Goal: Task Accomplishment & Management: Manage account settings

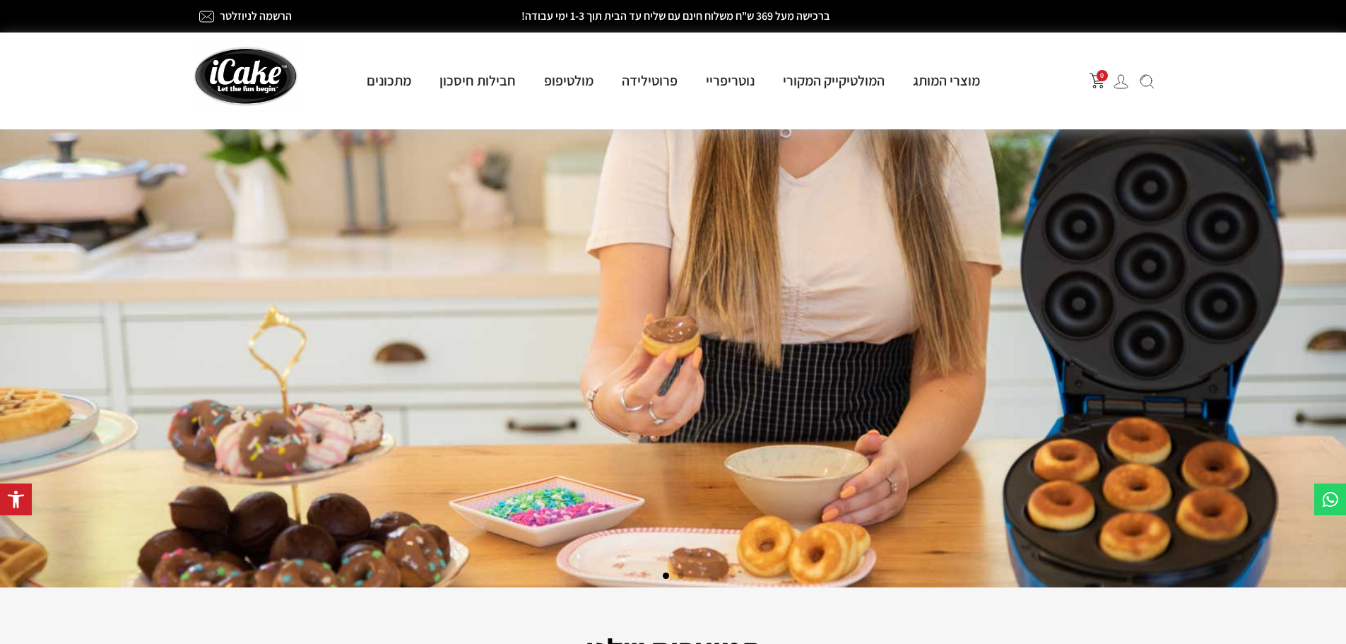
drag, startPoint x: 0, startPoint y: 0, endPoint x: 432, endPoint y: 40, distance: 434.3
click at [330, 44] on div at bounding box center [259, 81] width 146 height 97
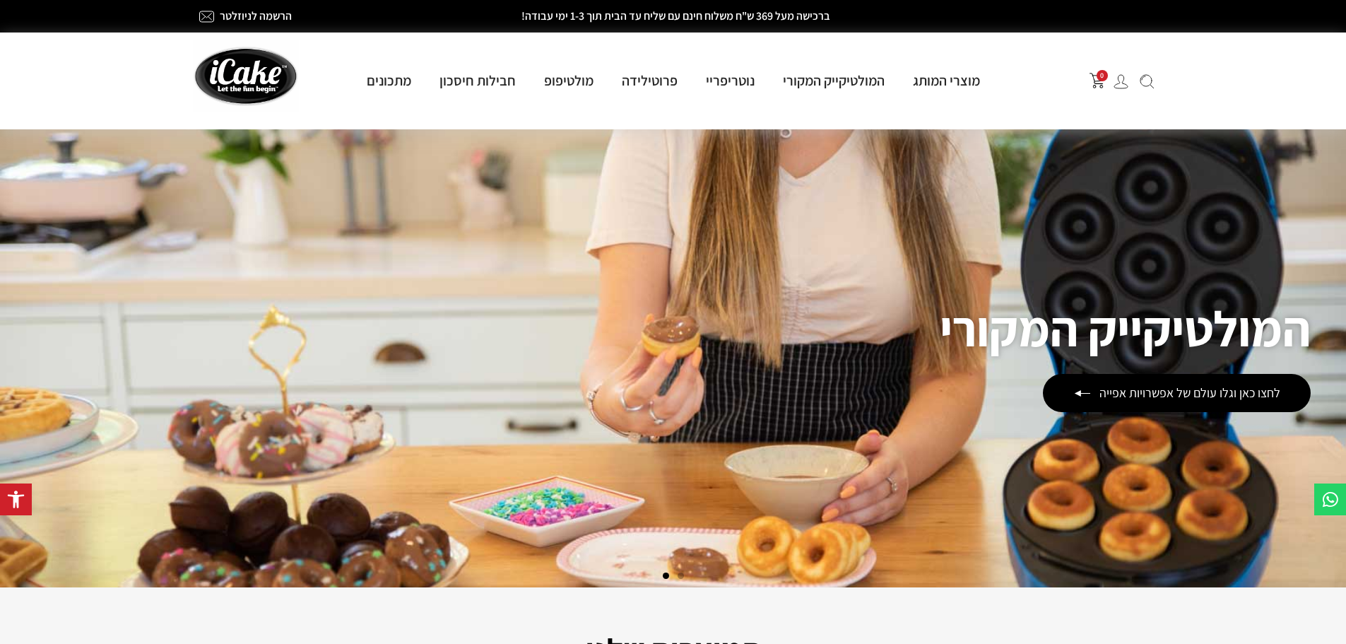
click at [1123, 90] on div "0" at bounding box center [1088, 80] width 146 height 31
click at [1121, 81] on img at bounding box center [1121, 81] width 15 height 15
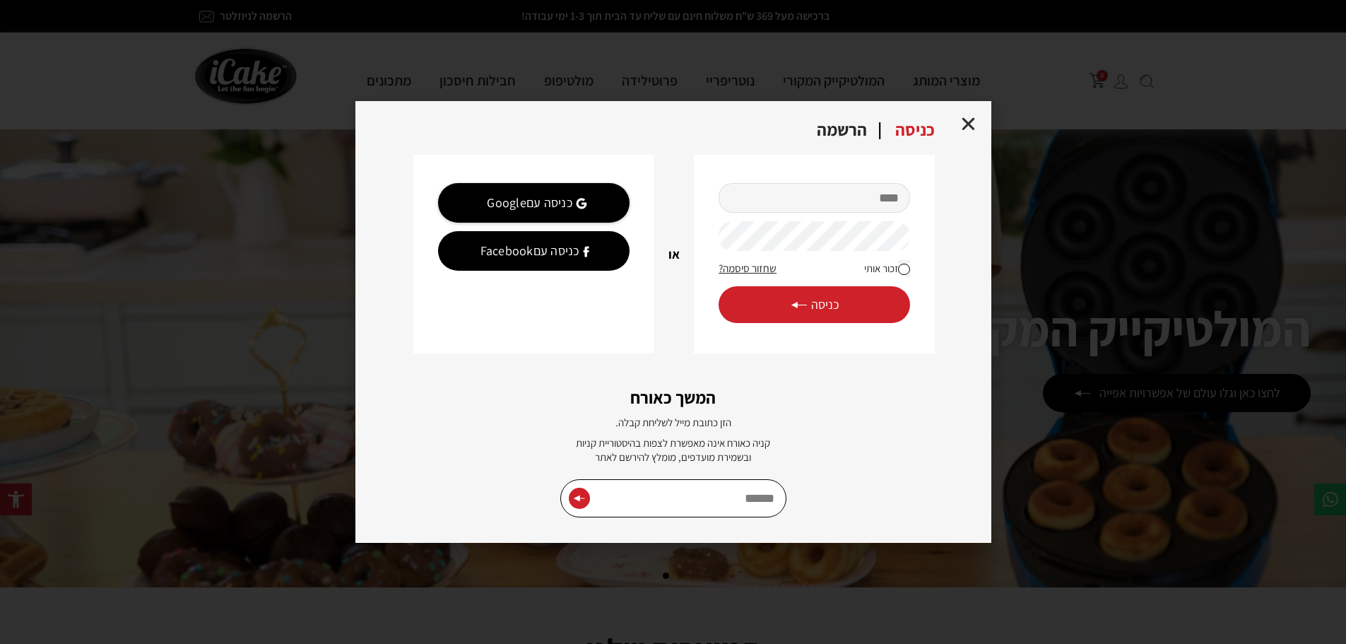
type input "**********"
click at [835, 297] on span "כניסה" at bounding box center [814, 305] width 49 height 16
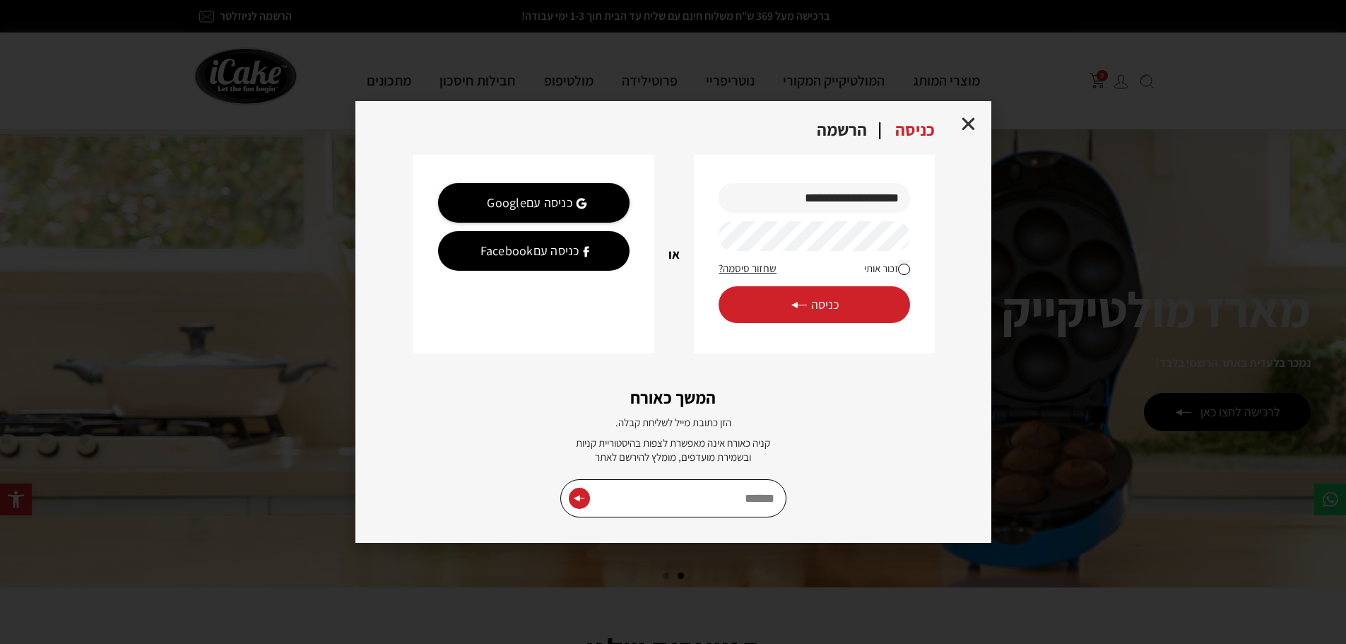
click at [813, 301] on span "כניסה" at bounding box center [814, 305] width 49 height 16
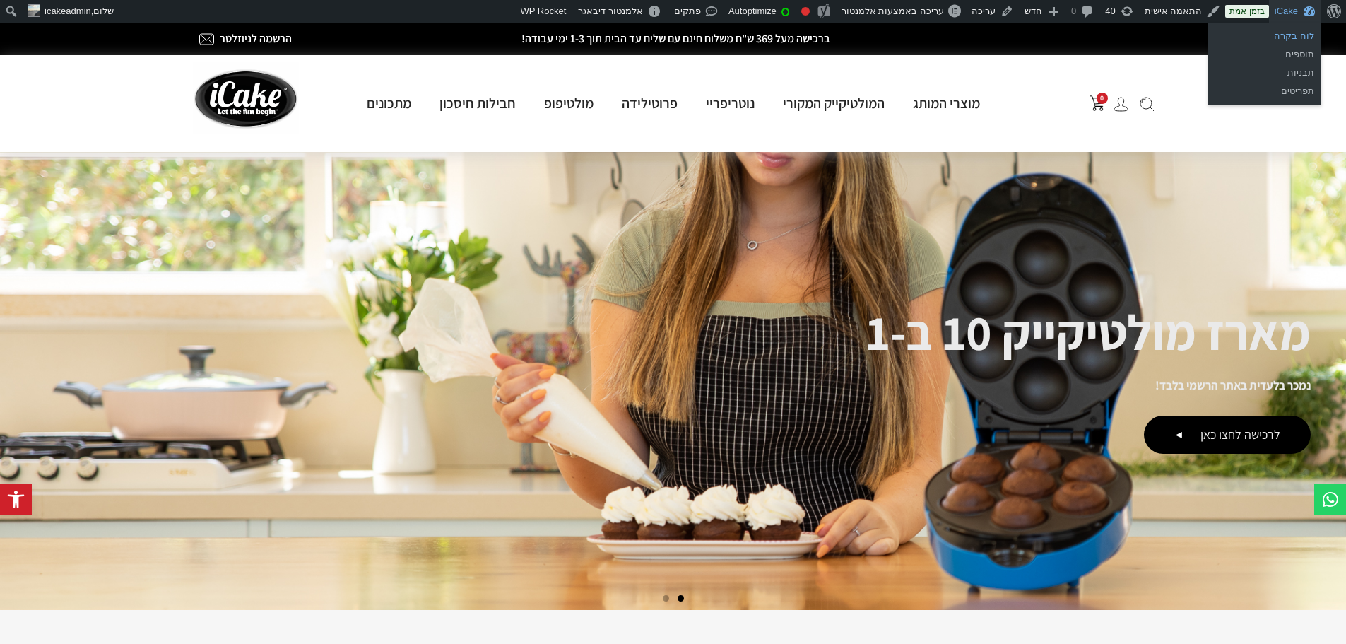
click at [1296, 33] on link "לוח בקרה" at bounding box center [1264, 36] width 113 height 18
